Goal: Task Accomplishment & Management: Use online tool/utility

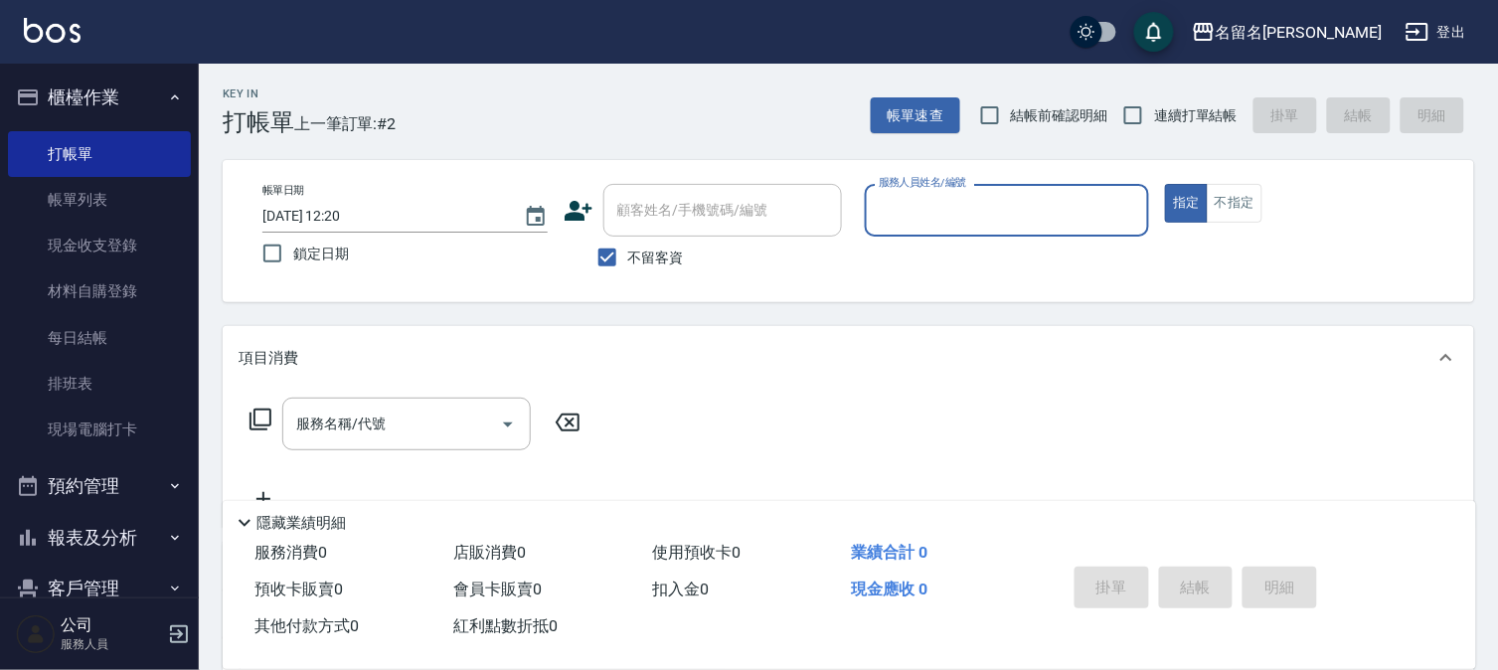
drag, startPoint x: 1235, startPoint y: 207, endPoint x: 1144, endPoint y: 202, distance: 91.6
click at [1230, 207] on button "不指定" at bounding box center [1234, 203] width 56 height 39
click at [1078, 200] on input "服務人員姓名/編號" at bounding box center [1007, 210] width 267 height 35
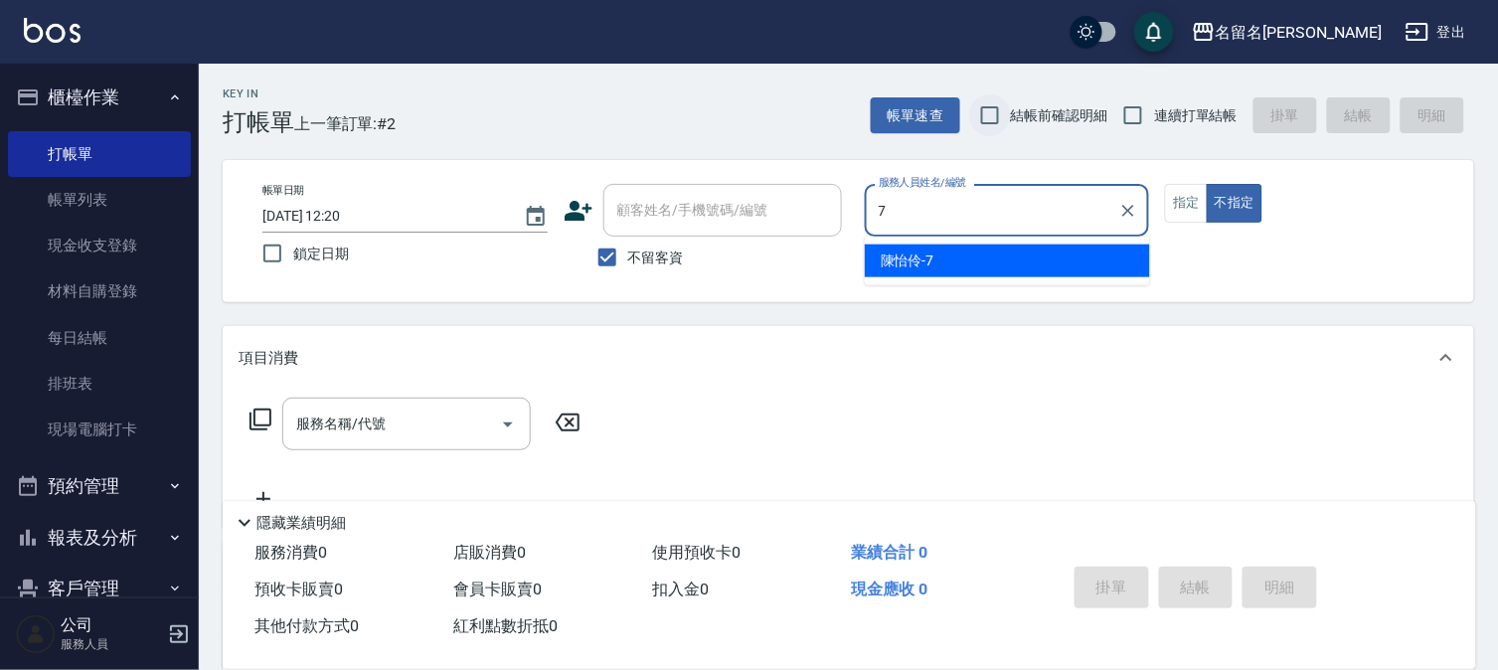
type input "[PERSON_NAME]-7"
type button "false"
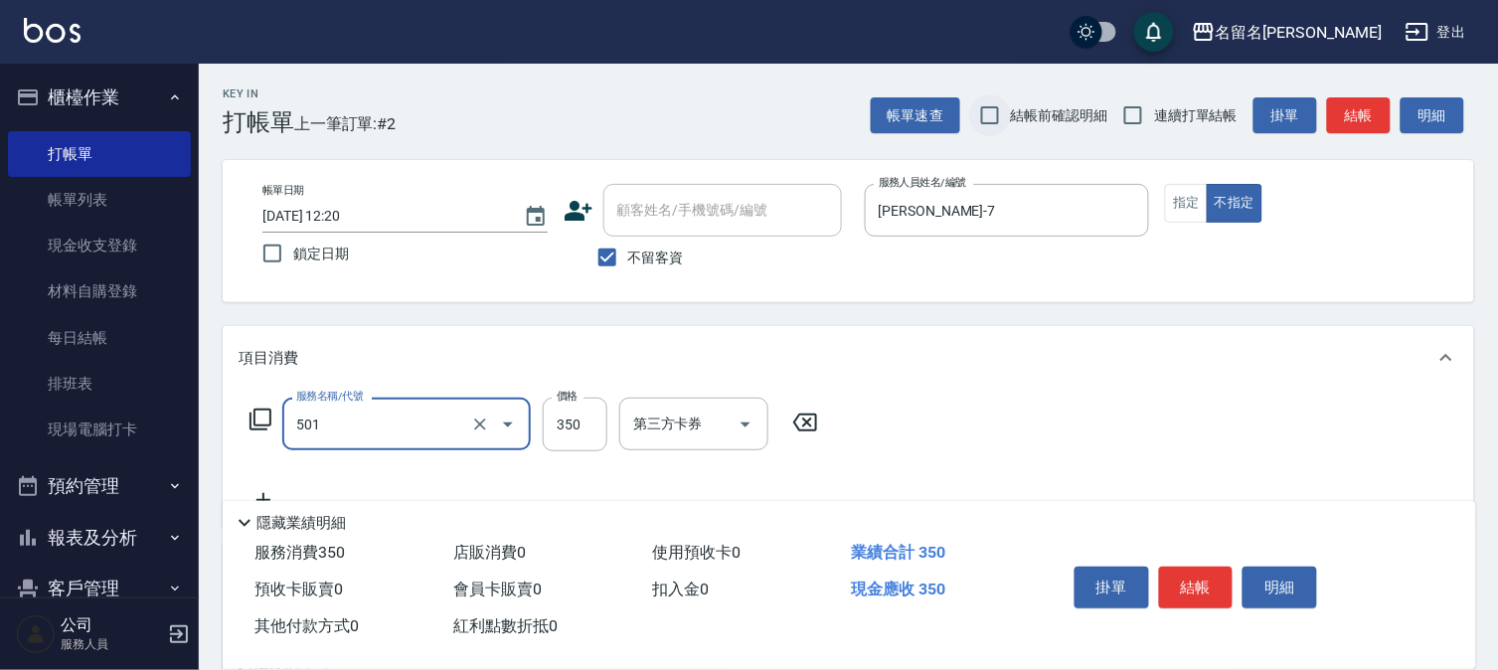
type input "P.S洗髮(501)"
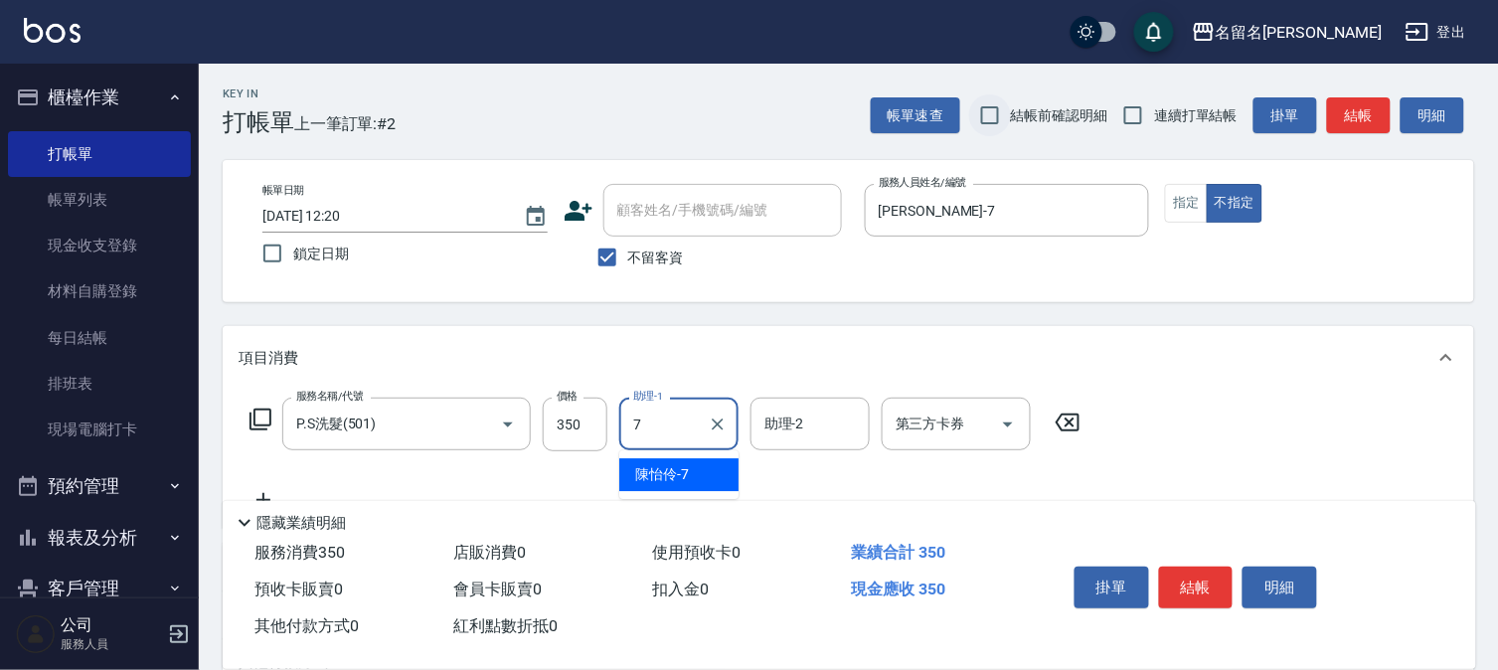
type input "[PERSON_NAME]-7"
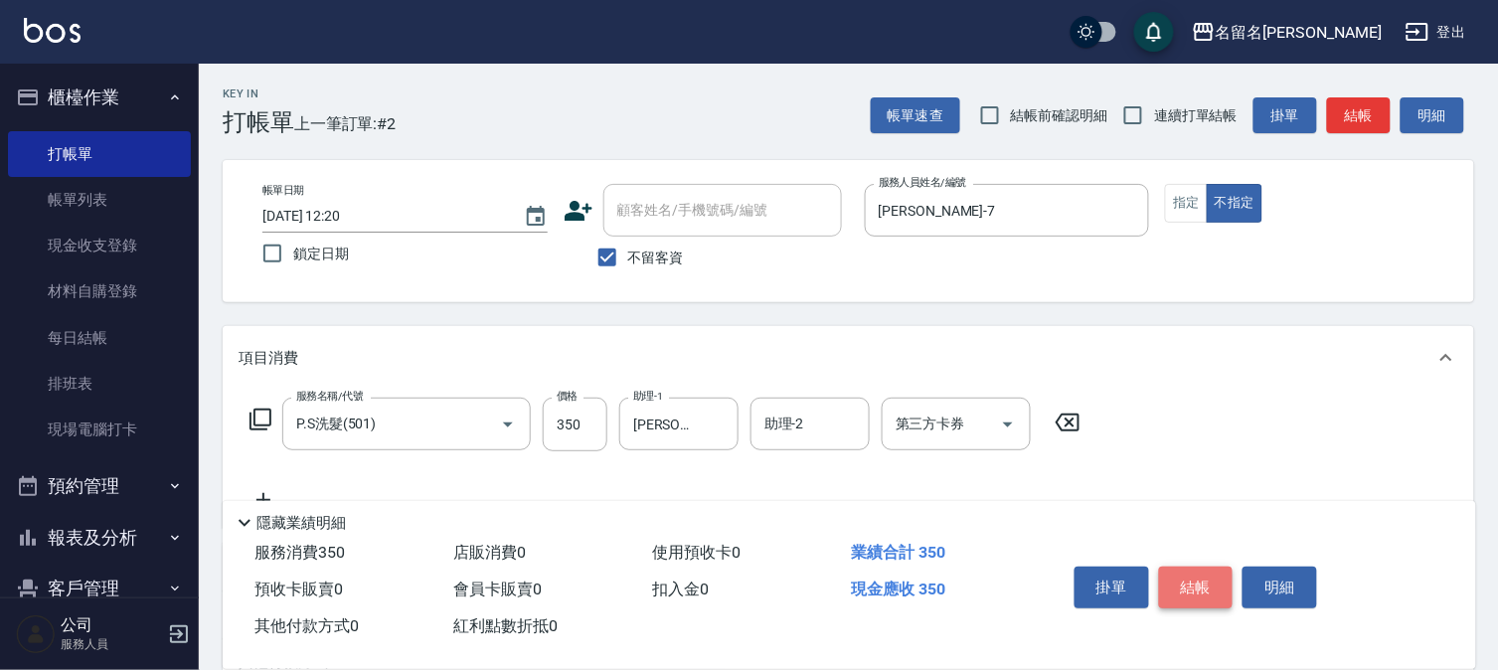
click at [1202, 578] on button "結帳" at bounding box center [1196, 587] width 75 height 42
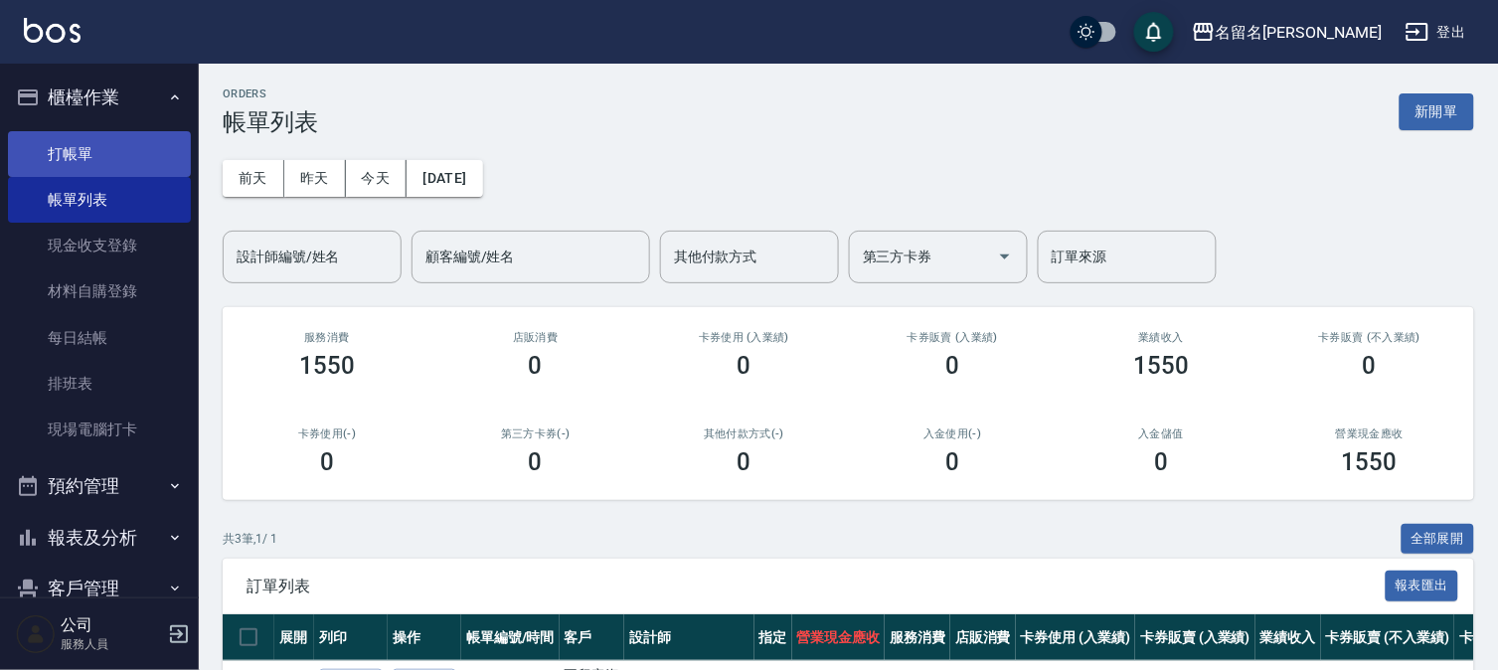
click at [103, 161] on link "打帳單" at bounding box center [99, 154] width 183 height 46
